Goal: Communication & Community: Answer question/provide support

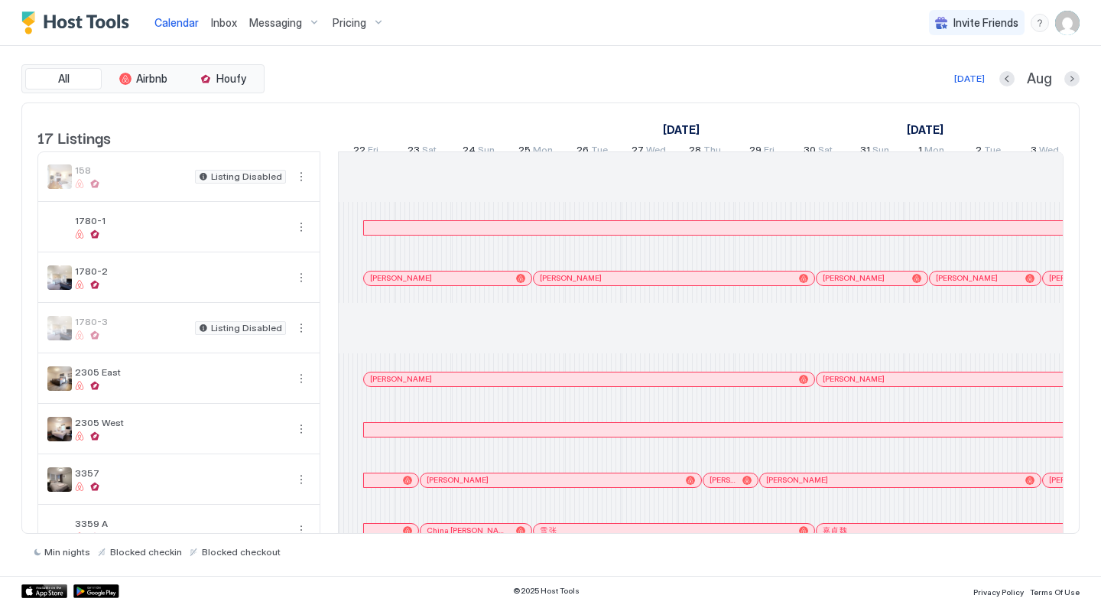
scroll to position [0, 849]
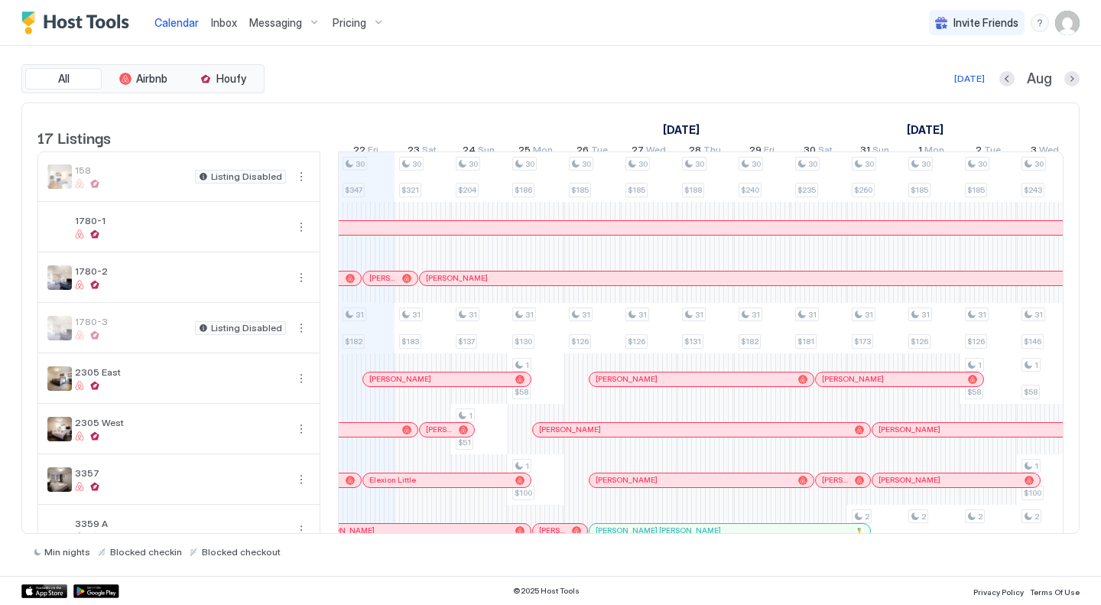
click at [226, 18] on span "Inbox" at bounding box center [224, 22] width 26 height 13
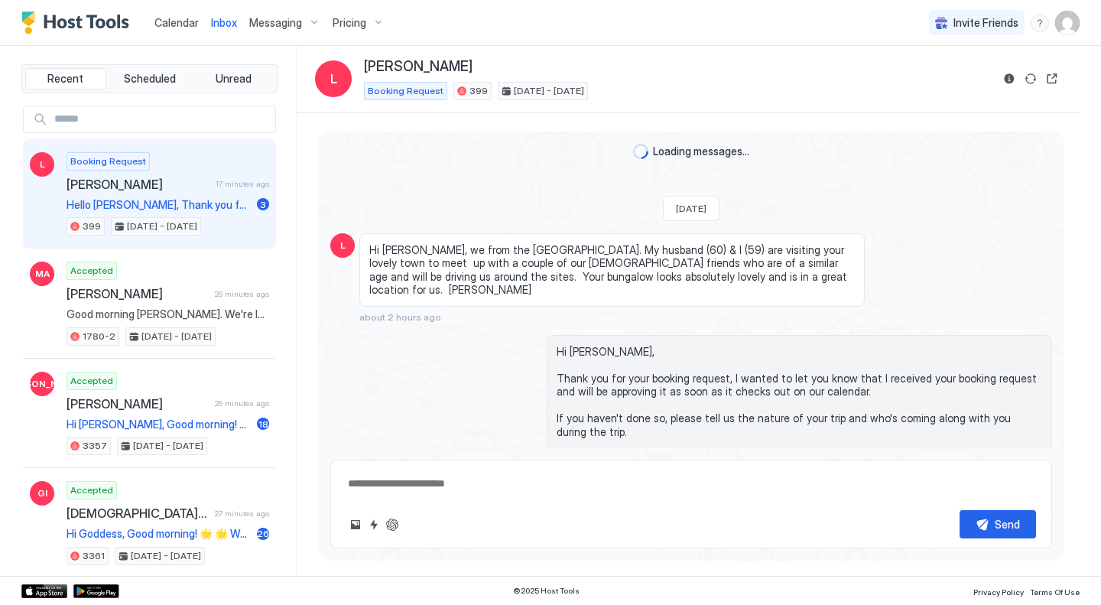
scroll to position [287, 0]
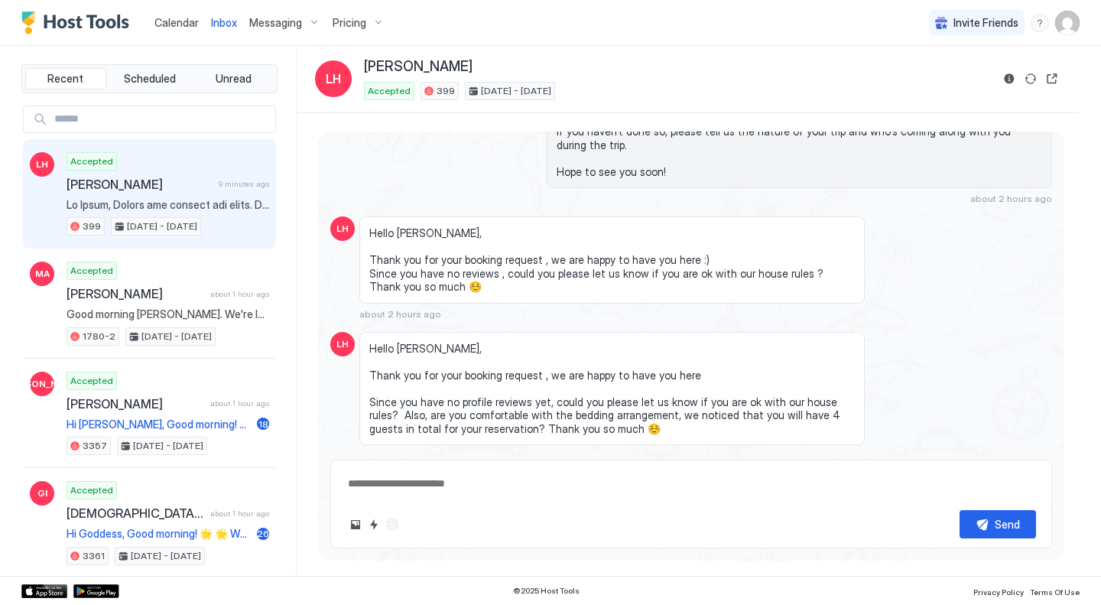
type textarea "*"
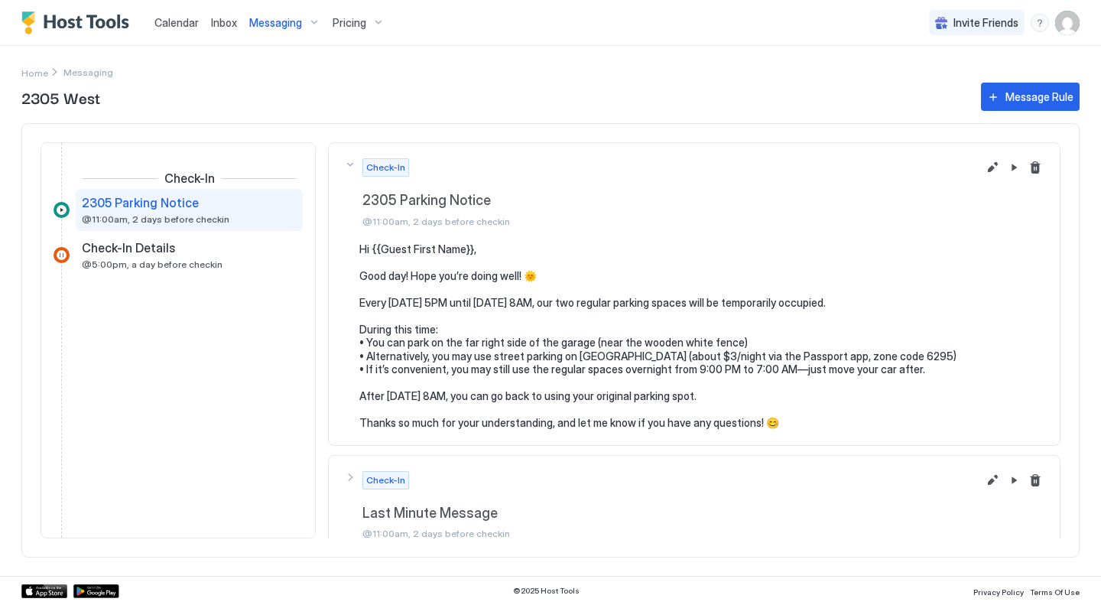
click at [275, 20] on span "Messaging" at bounding box center [275, 23] width 53 height 14
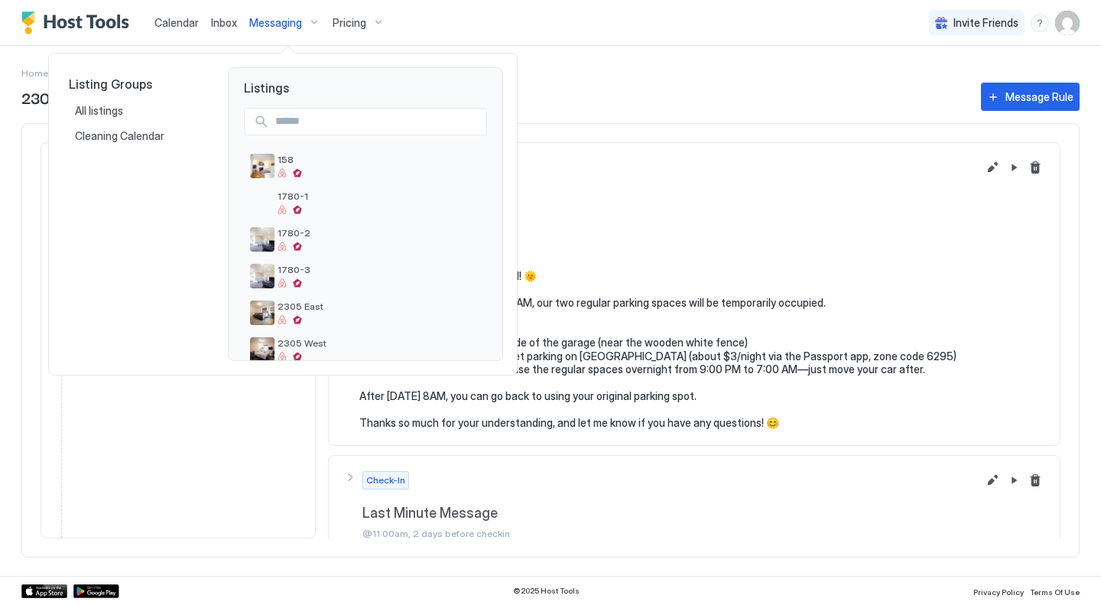
click at [171, 30] on div at bounding box center [550, 302] width 1101 height 605
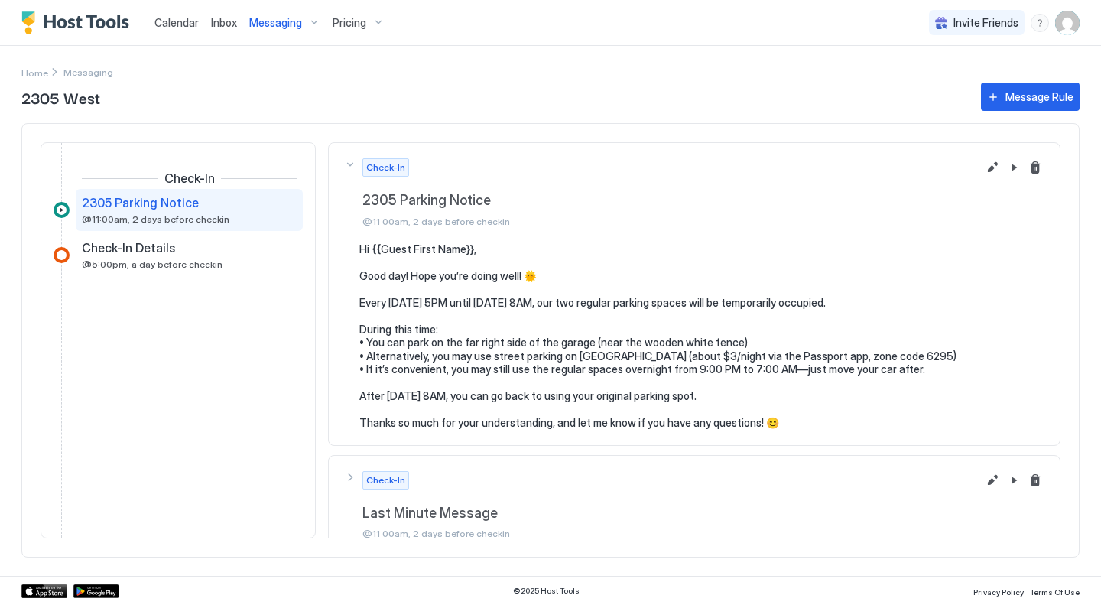
click at [170, 24] on span "Calendar" at bounding box center [176, 22] width 44 height 13
